Goal: Communication & Community: Answer question/provide support

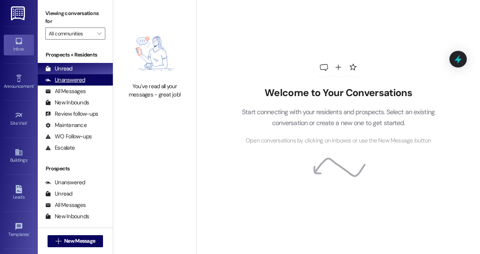
click at [79, 81] on div "Unanswered" at bounding box center [65, 80] width 40 height 8
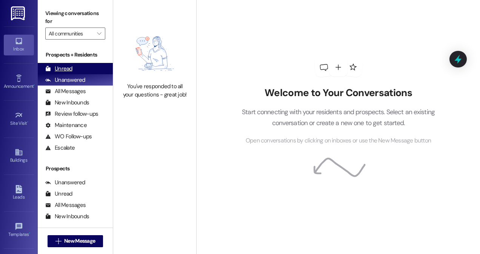
click at [80, 70] on div "Unread (0)" at bounding box center [75, 68] width 75 height 11
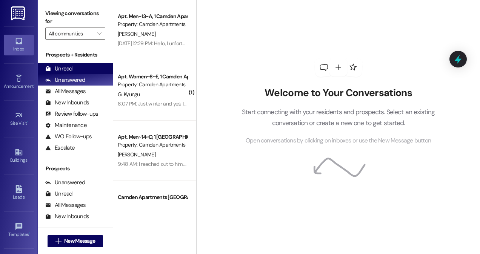
click at [86, 71] on div "Unread (0)" at bounding box center [75, 68] width 75 height 11
